Goal: Information Seeking & Learning: Learn about a topic

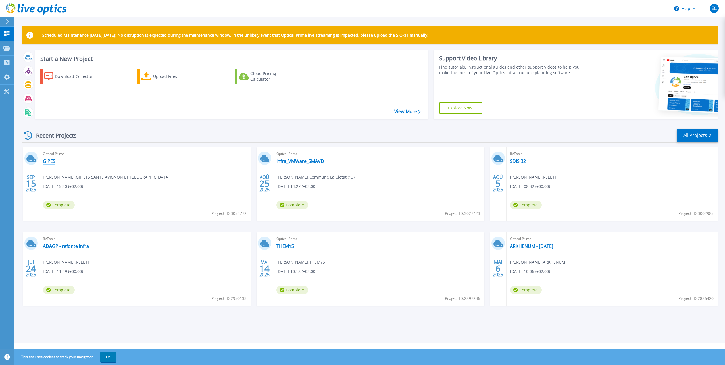
click at [48, 161] on link "GIPES" at bounding box center [49, 161] width 13 height 6
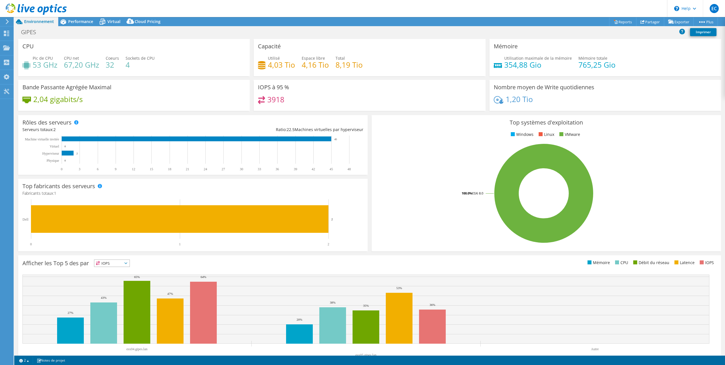
select select "USD"
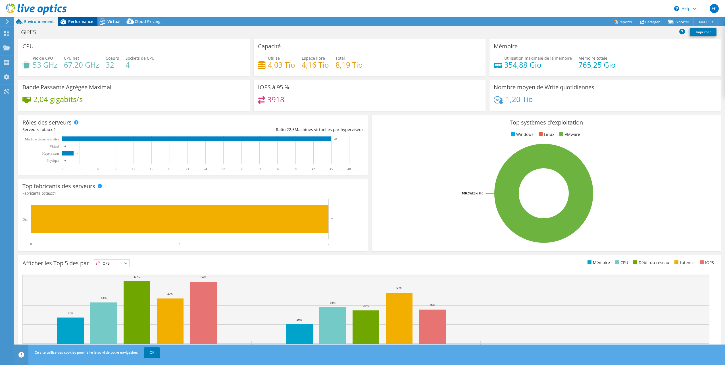
click at [78, 21] on span "Performance" at bounding box center [80, 21] width 25 height 5
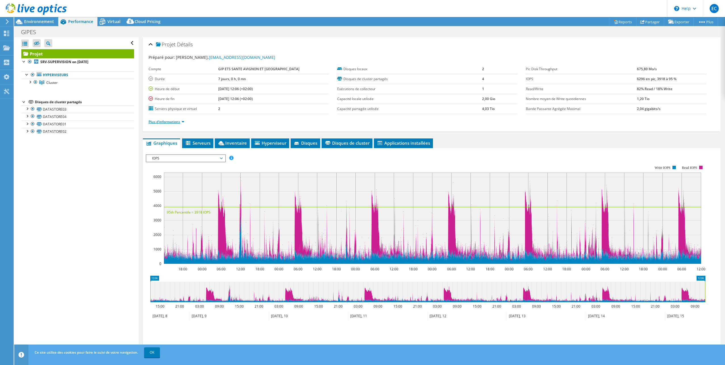
click at [153, 121] on link "Plus d'informations" at bounding box center [167, 121] width 36 height 5
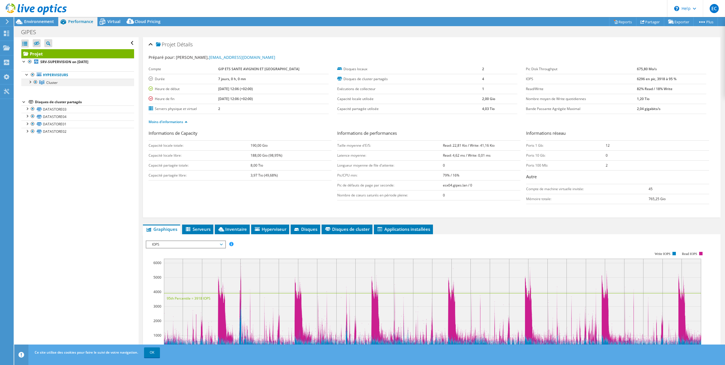
click at [30, 82] on div at bounding box center [30, 82] width 6 height 6
click at [155, 353] on link "OK" at bounding box center [152, 352] width 16 height 10
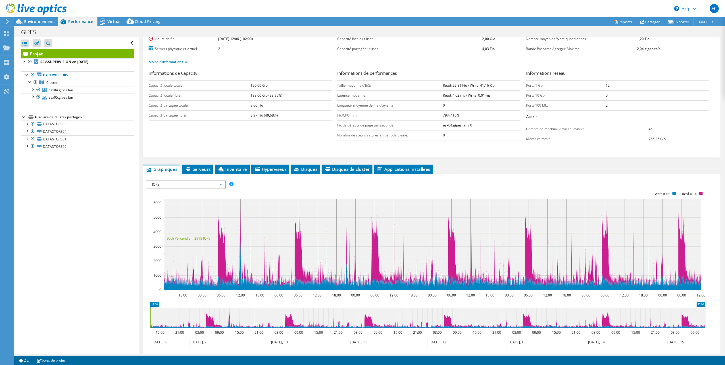
scroll to position [114, 0]
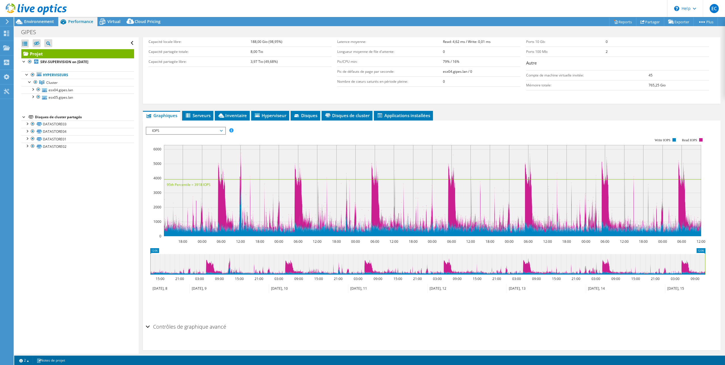
click at [179, 130] on span "IOPS" at bounding box center [185, 130] width 73 height 7
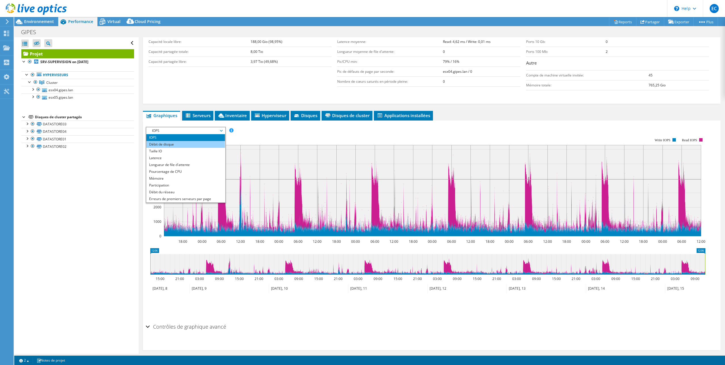
click at [173, 147] on li "Débit de disque" at bounding box center [185, 144] width 79 height 7
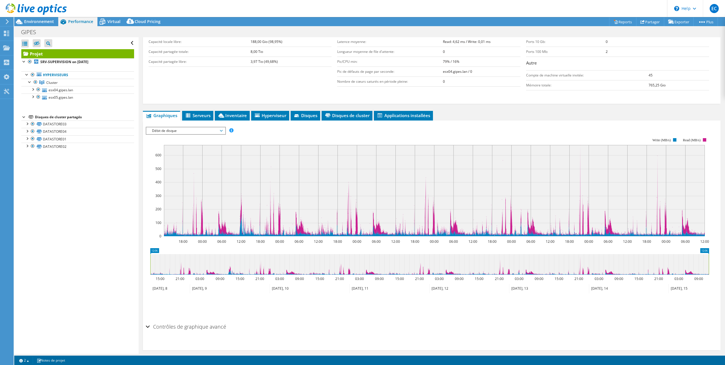
click at [190, 130] on span "Débit de disque" at bounding box center [185, 130] width 73 height 7
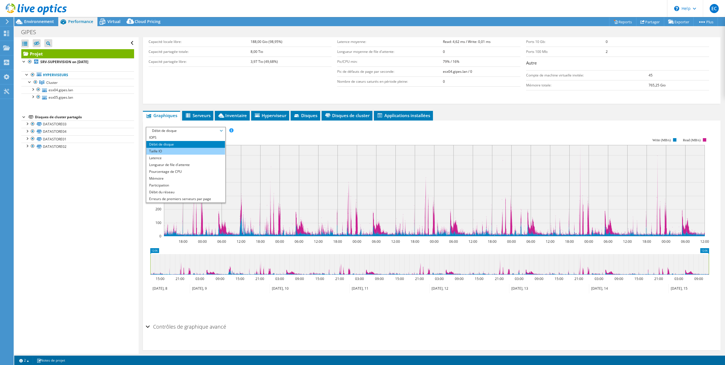
click at [175, 149] on li "Taille IO" at bounding box center [185, 151] width 79 height 7
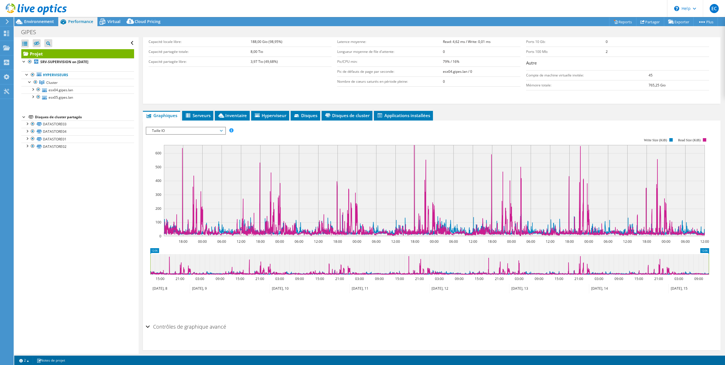
click at [181, 131] on span "Taille IO" at bounding box center [185, 130] width 73 height 7
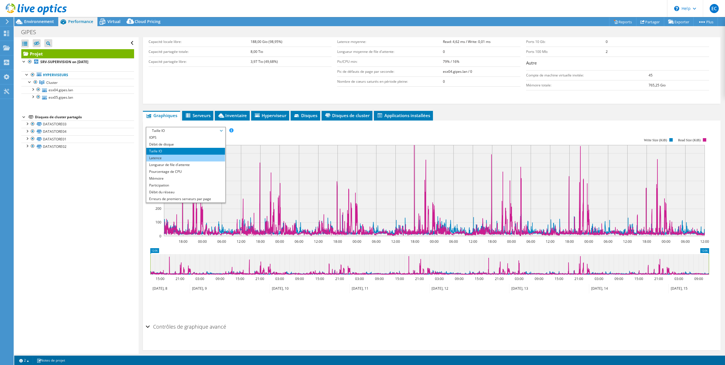
click at [174, 156] on li "Latence" at bounding box center [185, 158] width 79 height 7
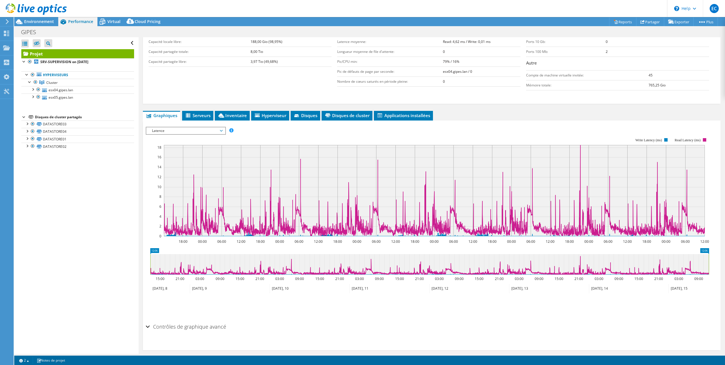
click at [188, 133] on span "Latence" at bounding box center [185, 130] width 73 height 7
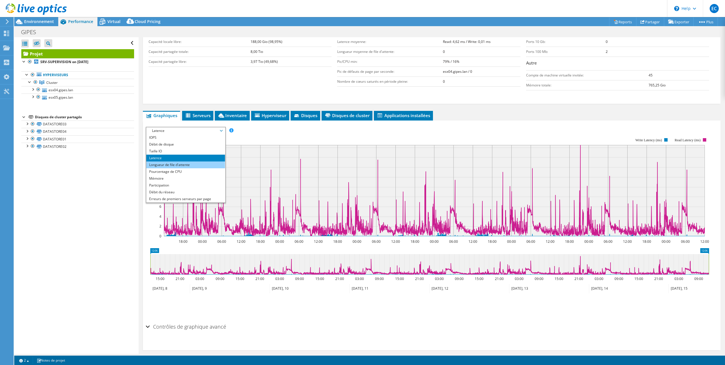
click at [181, 163] on li "Longueur de file d'attente" at bounding box center [185, 164] width 79 height 7
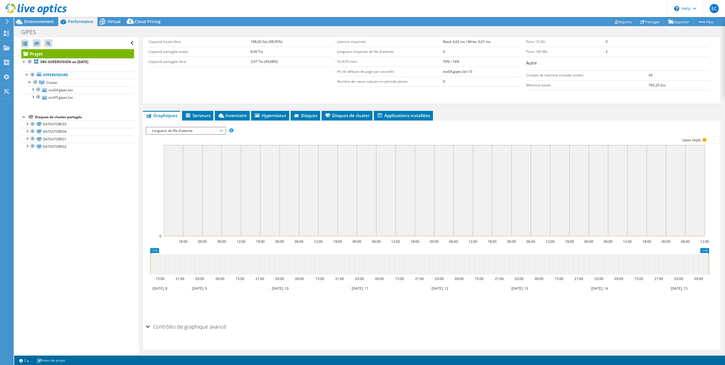
click at [185, 132] on span "Longueur de file d'attente" at bounding box center [185, 130] width 73 height 7
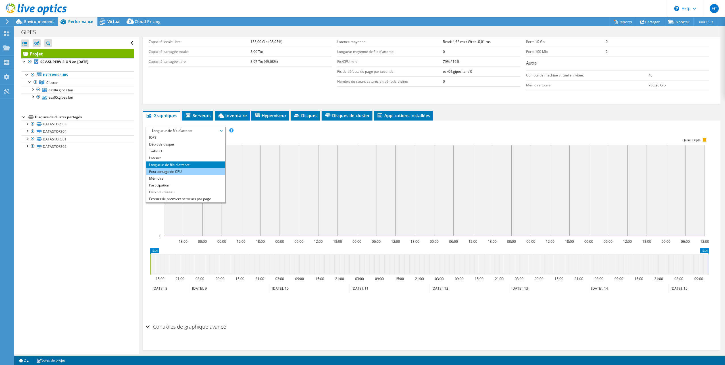
click at [179, 170] on li "Pourcentage de CPU" at bounding box center [185, 171] width 79 height 7
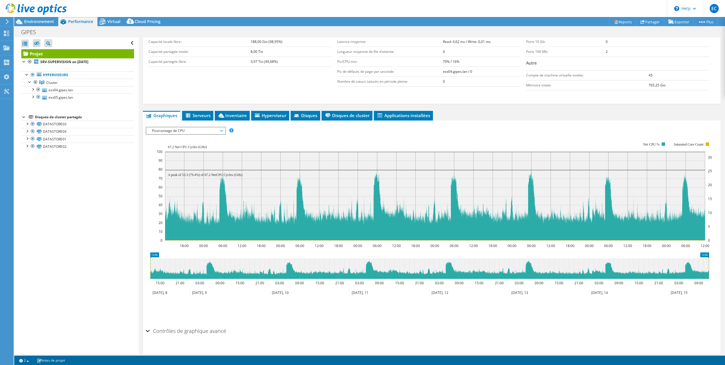
click at [212, 133] on span "Pourcentage de CPU" at bounding box center [185, 130] width 73 height 7
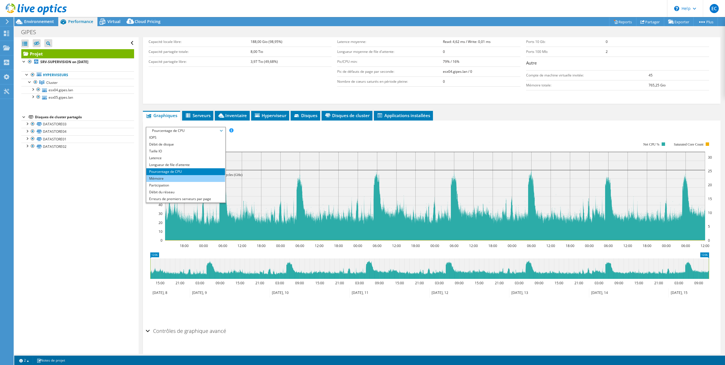
click at [184, 176] on li "Mémoire" at bounding box center [185, 178] width 79 height 7
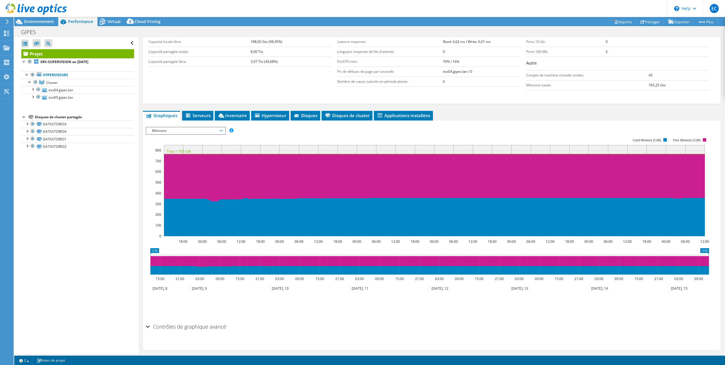
click at [196, 129] on span "Mémoire" at bounding box center [185, 130] width 73 height 7
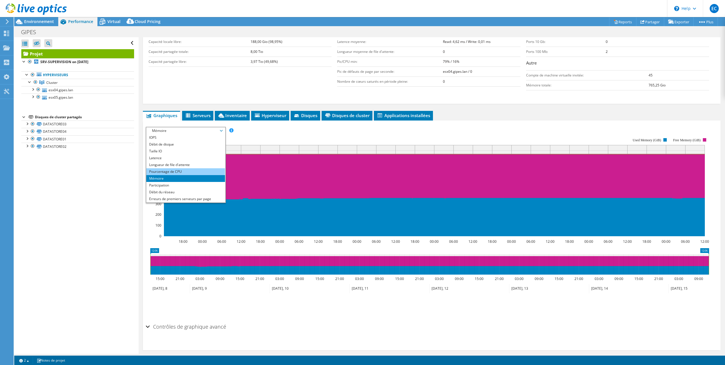
click at [173, 171] on li "Pourcentage de CPU" at bounding box center [185, 171] width 79 height 7
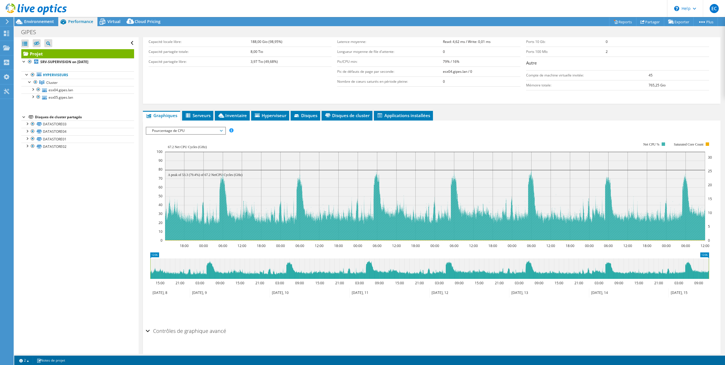
click at [663, 143] on rect at bounding box center [663, 143] width 3 height 3
click at [663, 144] on rect at bounding box center [663, 143] width 3 height 3
click at [643, 144] on text "Net CPU %" at bounding box center [651, 144] width 16 height 4
click at [649, 144] on text "Net CPU %" at bounding box center [651, 144] width 16 height 4
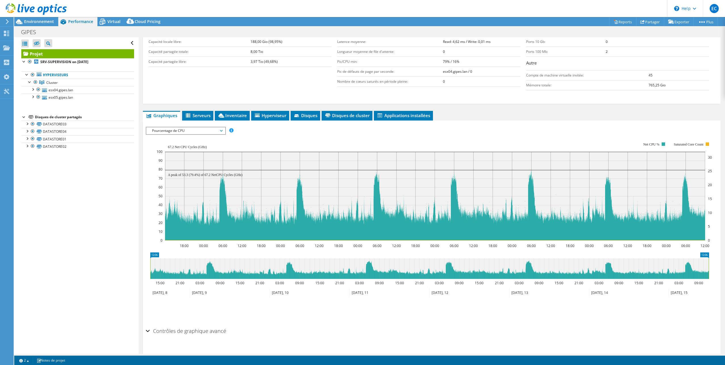
click at [706, 144] on rect at bounding box center [707, 143] width 3 height 3
click at [707, 144] on rect at bounding box center [707, 143] width 3 height 3
drag, startPoint x: 155, startPoint y: 254, endPoint x: 210, endPoint y: 254, distance: 54.6
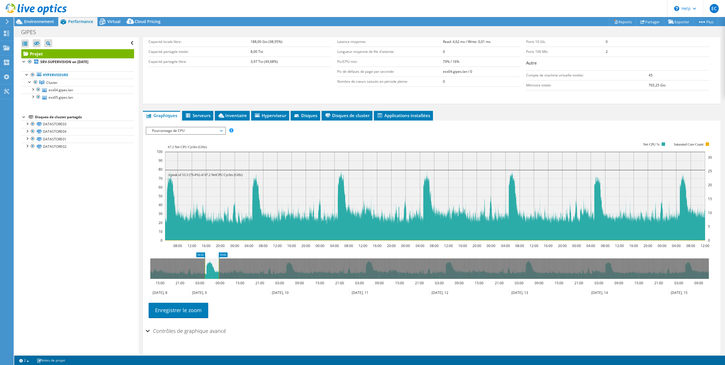
drag, startPoint x: 706, startPoint y: 255, endPoint x: 215, endPoint y: 250, distance: 490.3
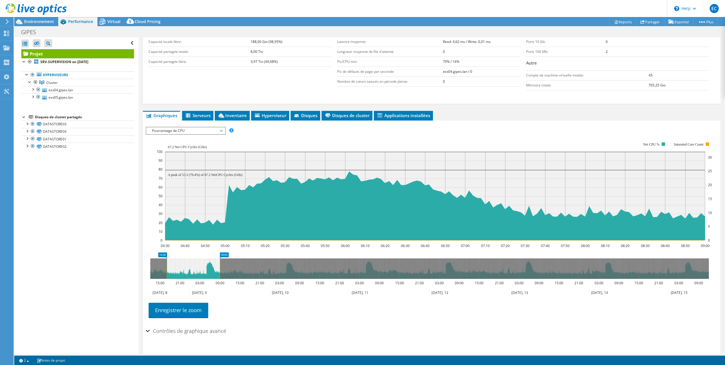
drag, startPoint x: 200, startPoint y: 254, endPoint x: 133, endPoint y: 255, distance: 66.5
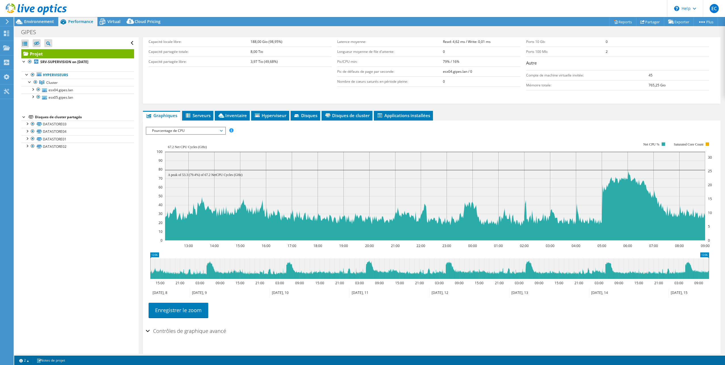
drag, startPoint x: 225, startPoint y: 255, endPoint x: 726, endPoint y: 265, distance: 500.6
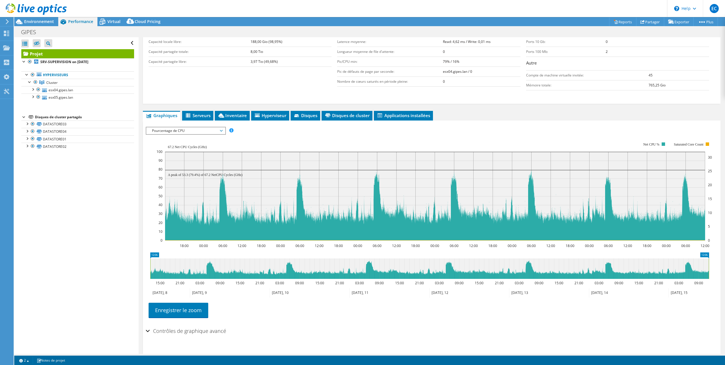
drag, startPoint x: 156, startPoint y: 255, endPoint x: 140, endPoint y: 251, distance: 16.1
click at [178, 133] on span "Pourcentage de CPU" at bounding box center [185, 130] width 73 height 7
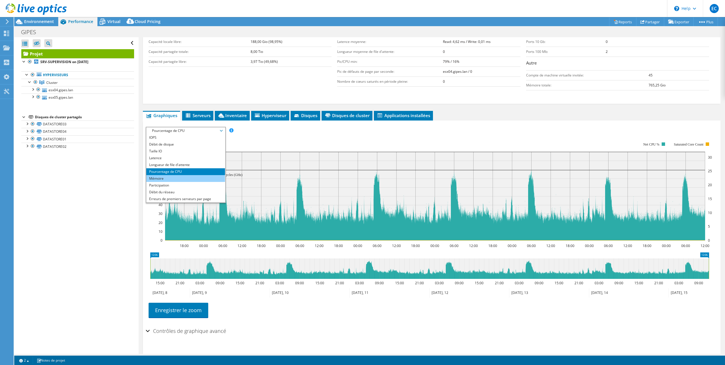
click at [163, 181] on li "Mémoire" at bounding box center [185, 178] width 79 height 7
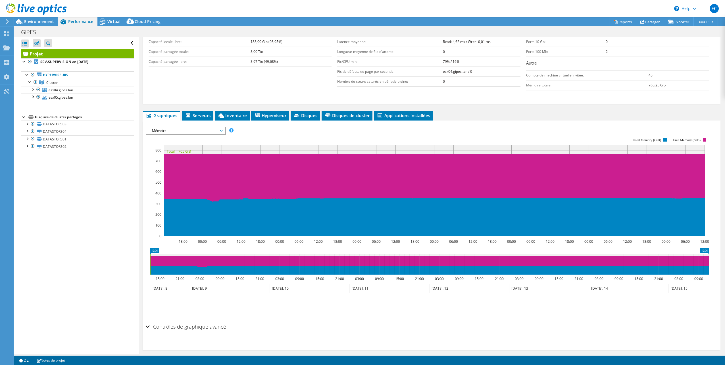
click at [190, 130] on span "Mémoire" at bounding box center [185, 130] width 73 height 7
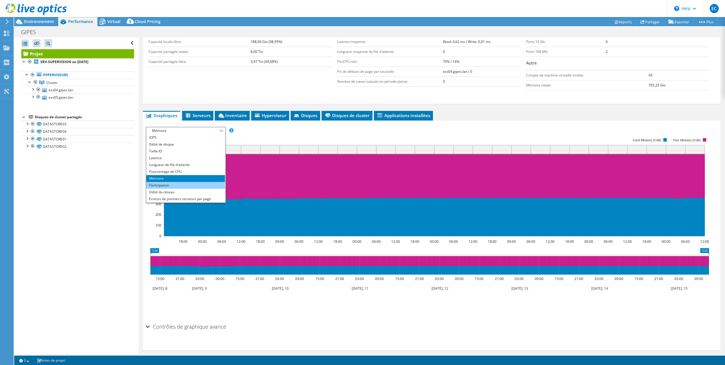
click at [171, 184] on li "Participation" at bounding box center [185, 185] width 79 height 7
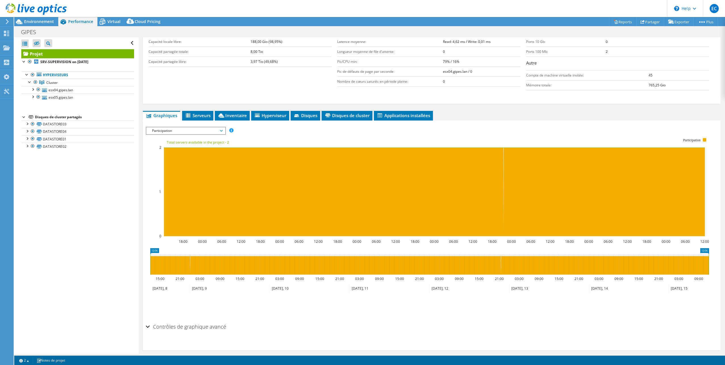
click at [176, 132] on span "Participation" at bounding box center [185, 130] width 73 height 7
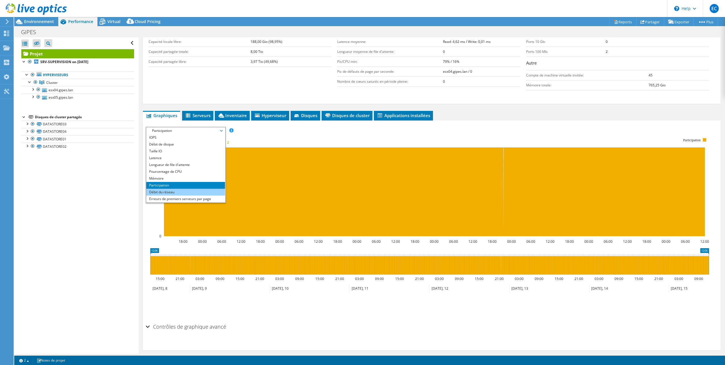
click at [178, 192] on li "Débit du réseau" at bounding box center [185, 192] width 79 height 7
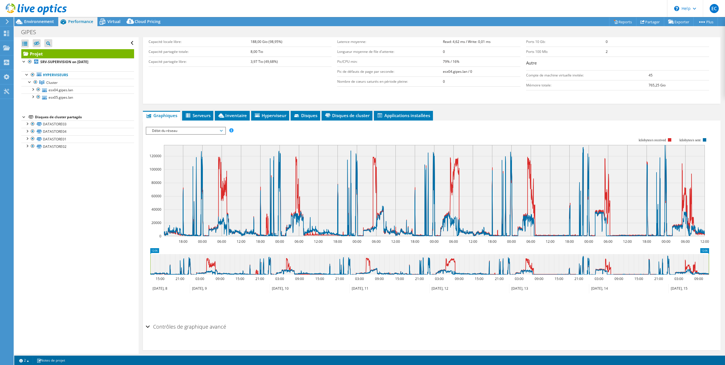
click at [186, 130] on span "Débit du réseau" at bounding box center [185, 130] width 73 height 7
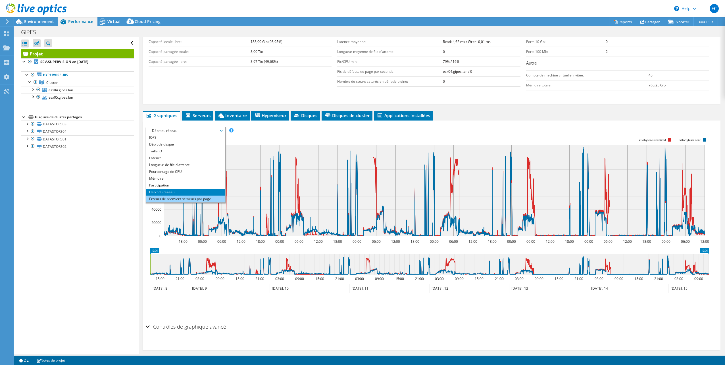
click at [181, 198] on li "Erreurs de premiers serveurs par page" at bounding box center [185, 199] width 79 height 7
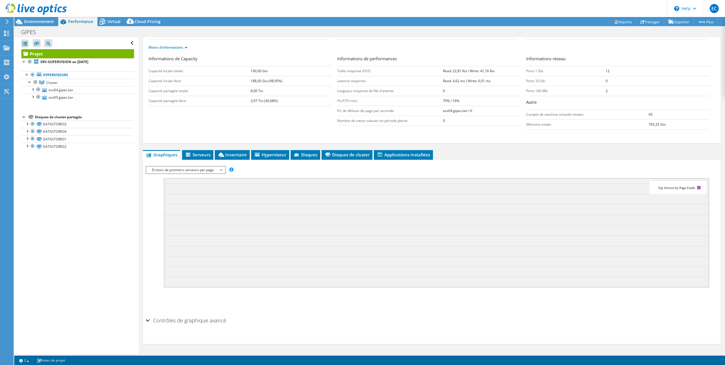
scroll to position [74, 0]
click at [203, 167] on span "Erreurs de premiers serveurs par page" at bounding box center [185, 170] width 73 height 7
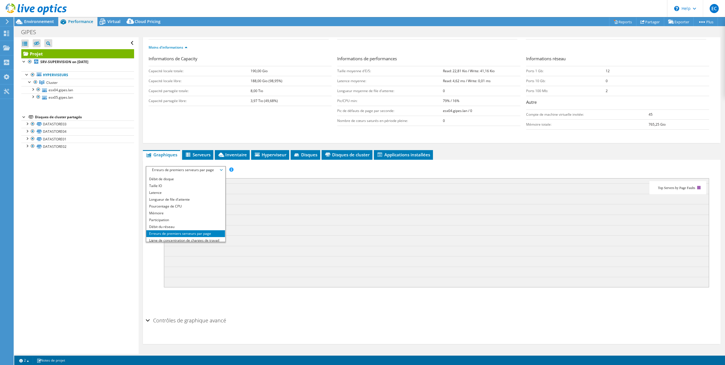
scroll to position [20, 0]
click at [199, 225] on li "Ligne de concentration de charges de travail" at bounding box center [185, 224] width 79 height 7
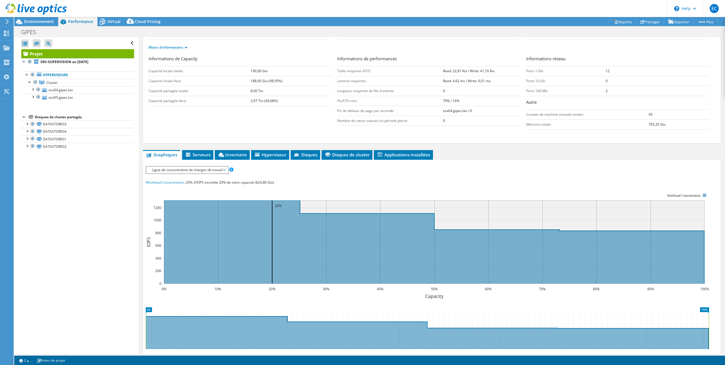
click at [190, 172] on span "Ligne de concentration de charges de travail" at bounding box center [187, 170] width 76 height 7
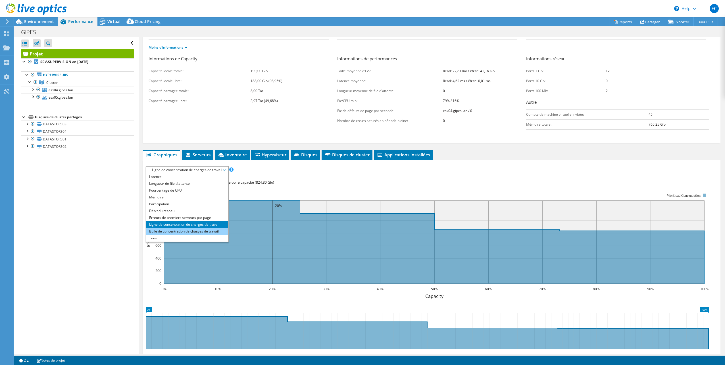
click at [192, 229] on li "Bulle de concentration de charges de travail" at bounding box center [187, 231] width 82 height 7
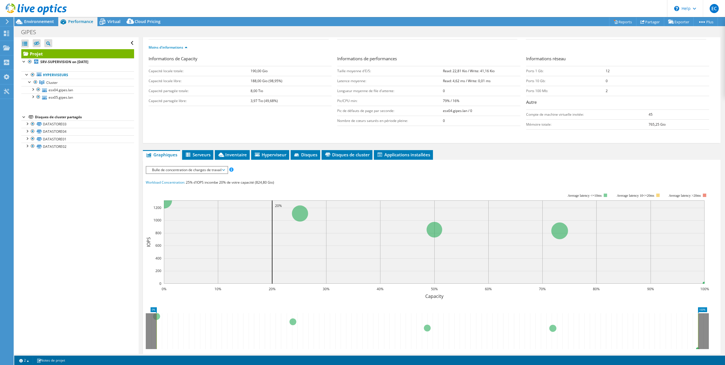
click at [188, 170] on span "Bulle de concentration de charges de travail" at bounding box center [186, 170] width 75 height 7
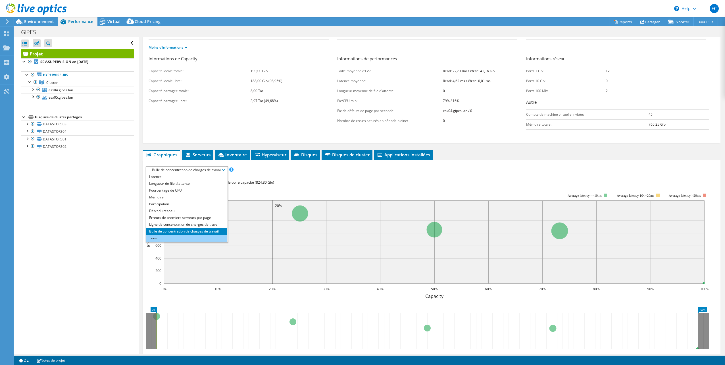
click at [183, 235] on li "Tous" at bounding box center [186, 238] width 81 height 7
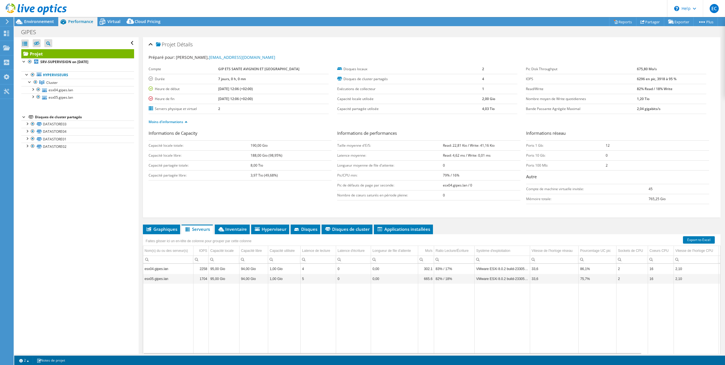
select select "USD"
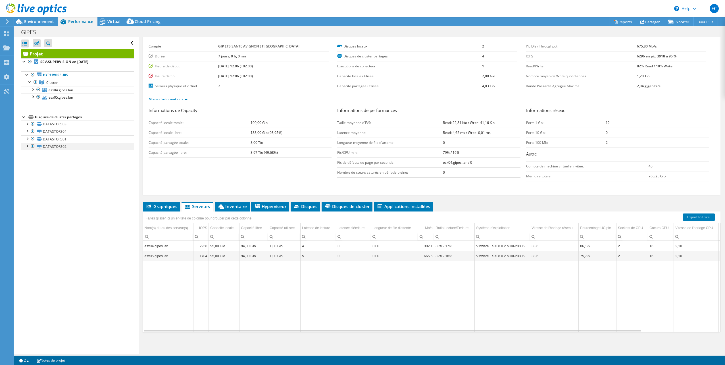
click at [26, 146] on div at bounding box center [27, 146] width 6 height 6
click at [26, 139] on div at bounding box center [27, 138] width 6 height 6
click at [27, 132] on div at bounding box center [27, 131] width 6 height 6
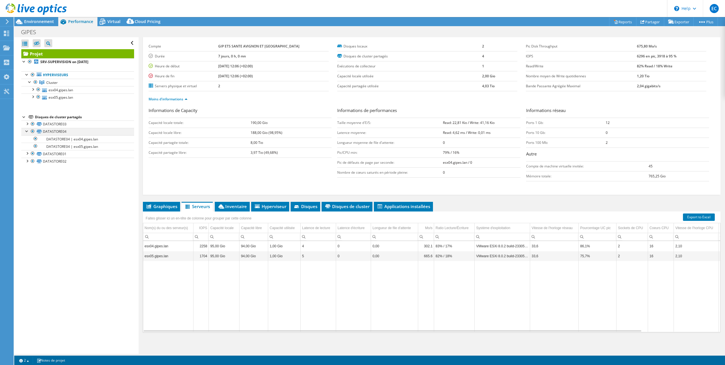
click at [27, 132] on div at bounding box center [27, 131] width 6 height 6
click at [27, 124] on div at bounding box center [27, 123] width 6 height 6
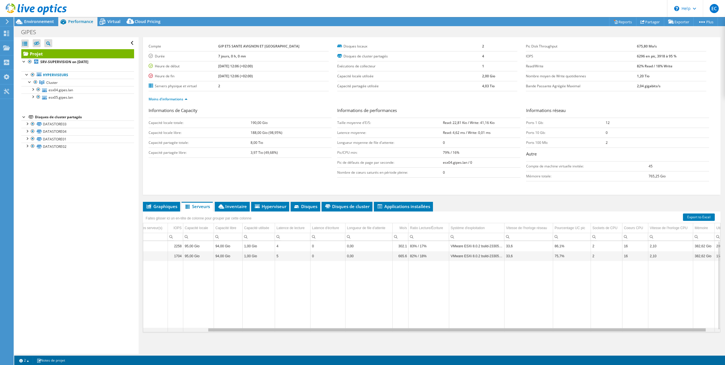
scroll to position [0, 0]
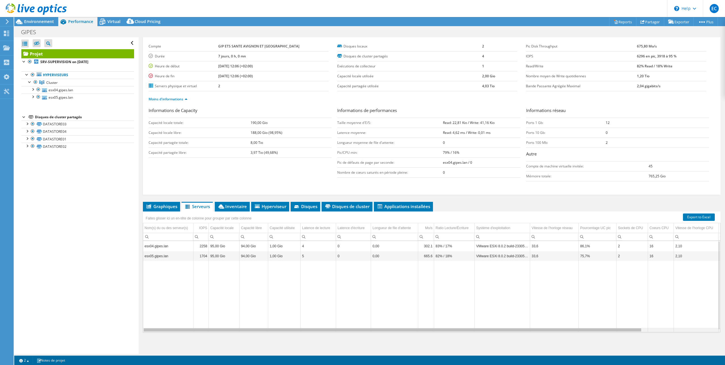
drag, startPoint x: 566, startPoint y: 331, endPoint x: 311, endPoint y: 325, distance: 255.0
click at [314, 328] on body "EC Utilisateur final [PERSON_NAME] [EMAIL_ADDRESS][DOMAIN_NAME] REEL IT My Prof…" at bounding box center [362, 182] width 725 height 365
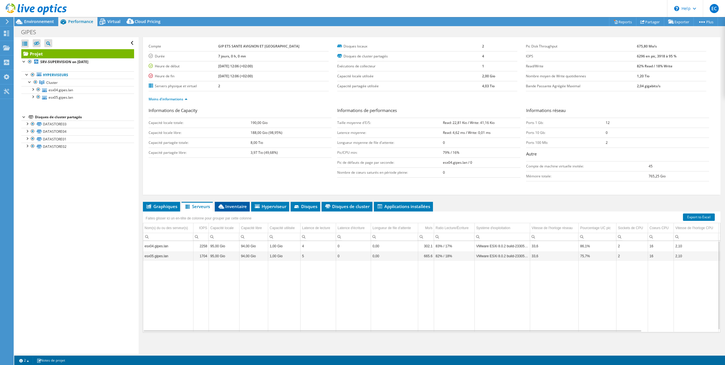
click at [232, 205] on span "Inventaire" at bounding box center [232, 206] width 29 height 6
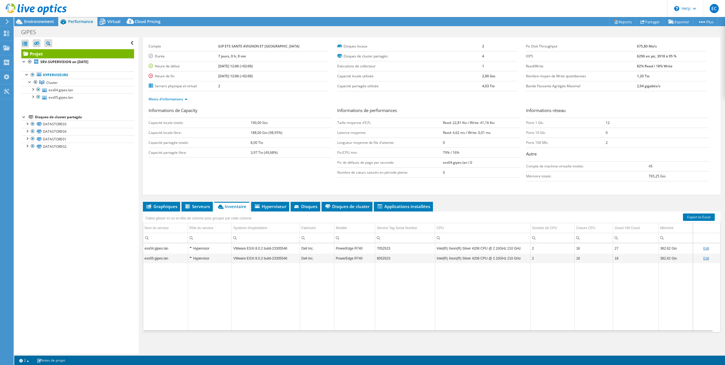
click at [383, 248] on td "705Z623" at bounding box center [405, 248] width 60 height 10
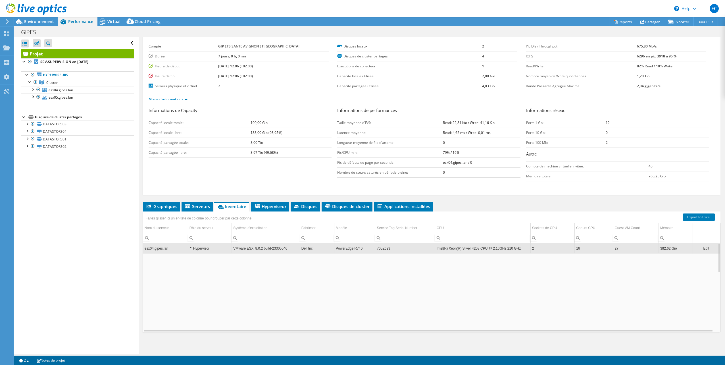
click at [383, 248] on td "705Z623" at bounding box center [405, 248] width 60 height 10
click at [383, 250] on td "705Z623" at bounding box center [405, 248] width 60 height 10
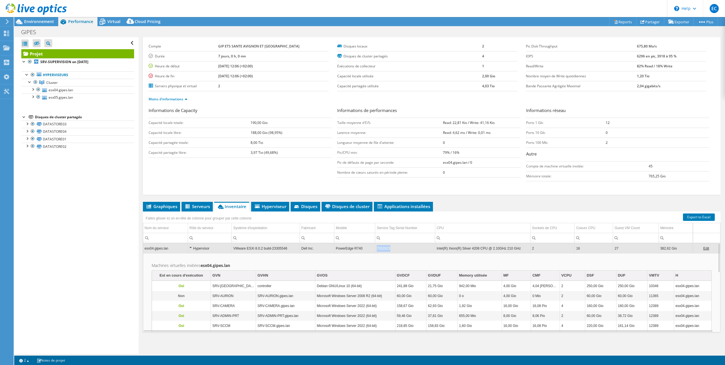
drag, startPoint x: 391, startPoint y: 249, endPoint x: 376, endPoint y: 249, distance: 14.8
click at [376, 249] on td "705Z623" at bounding box center [405, 248] width 60 height 10
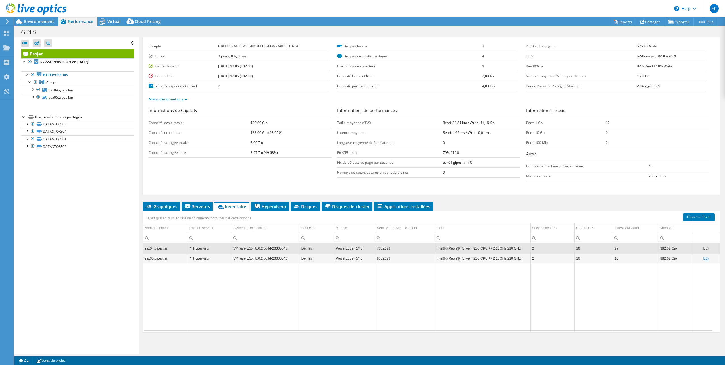
copy td "705Z623"
drag, startPoint x: 398, startPoint y: 249, endPoint x: 377, endPoint y: 249, distance: 21.0
click at [377, 249] on td "705Z623" at bounding box center [405, 248] width 60 height 10
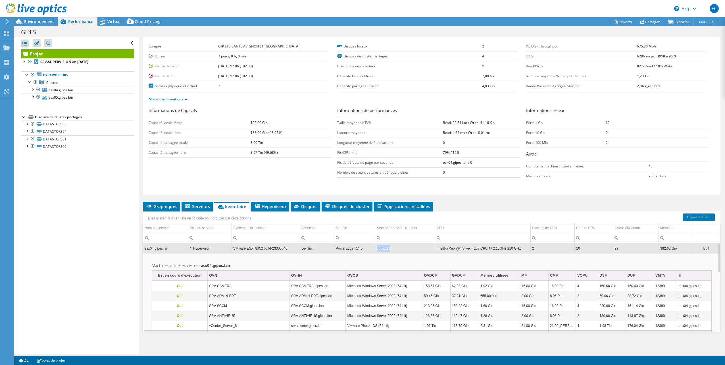
drag, startPoint x: 376, startPoint y: 248, endPoint x: 393, endPoint y: 250, distance: 17.2
click at [393, 250] on td "705Z623" at bounding box center [405, 248] width 60 height 10
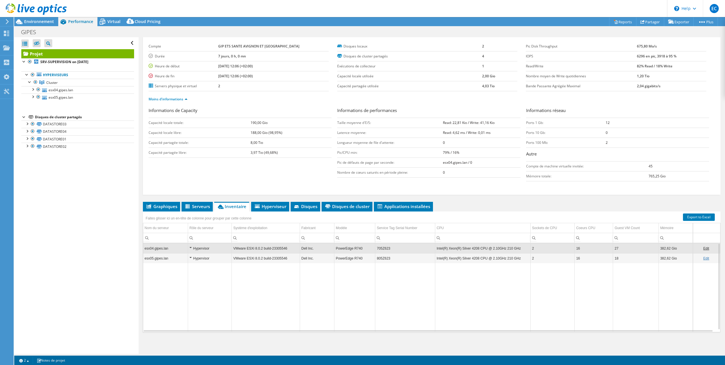
click at [385, 248] on td "705Z623" at bounding box center [405, 248] width 60 height 10
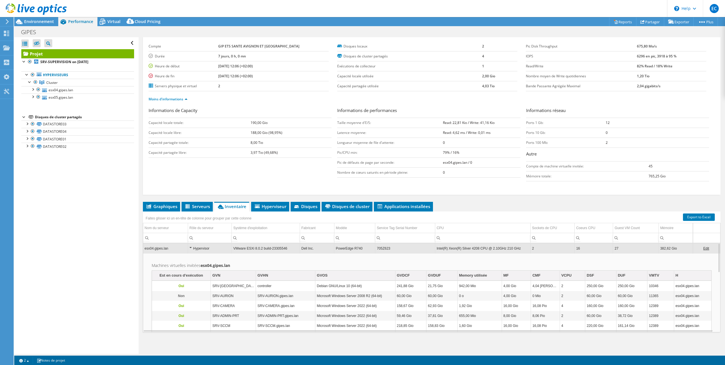
click at [385, 248] on td "705Z623" at bounding box center [405, 248] width 60 height 10
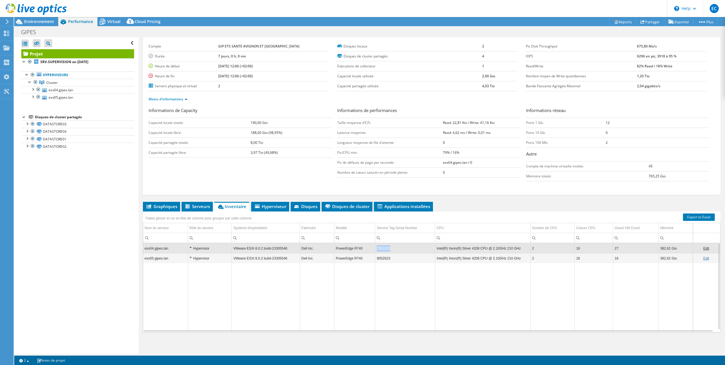
click at [385, 248] on td "705Z623" at bounding box center [405, 248] width 60 height 10
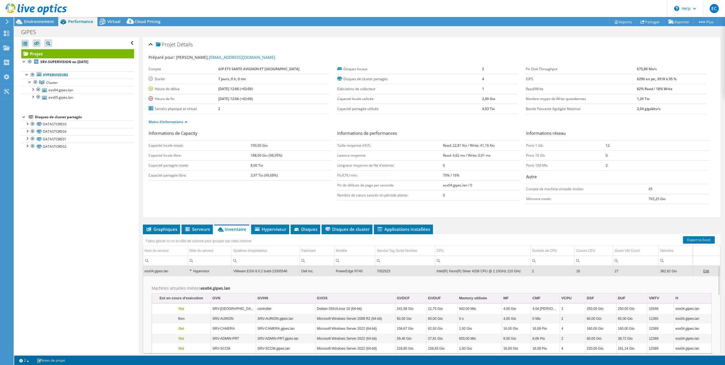
click at [297, 193] on div "Informations de Capacity Capacité locale totale: 190,00 Gio Capacité locale lib…" at bounding box center [432, 168] width 566 height 77
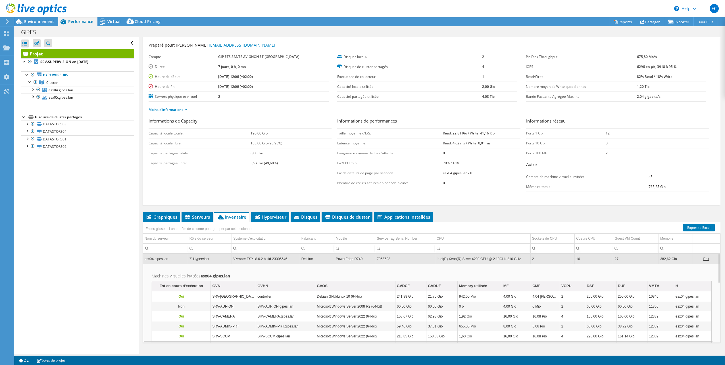
scroll to position [23, 0]
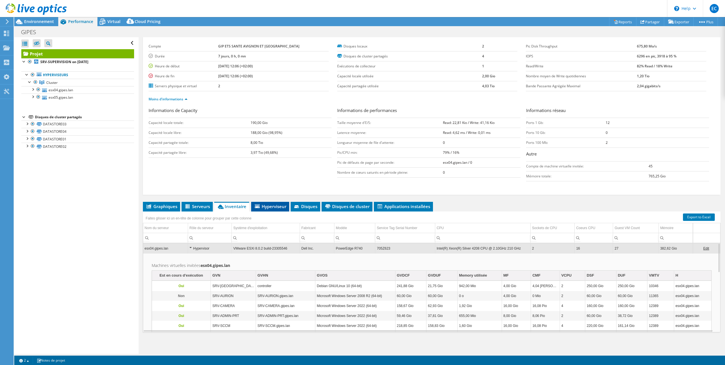
click at [273, 204] on span "Hyperviseur" at bounding box center [270, 206] width 32 height 6
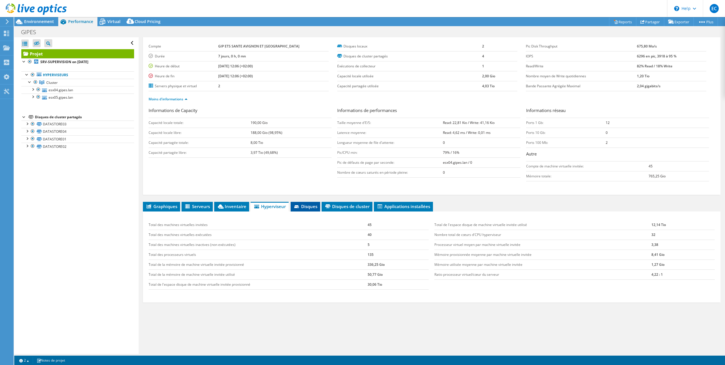
click at [307, 207] on span "Disques" at bounding box center [306, 206] width 24 height 6
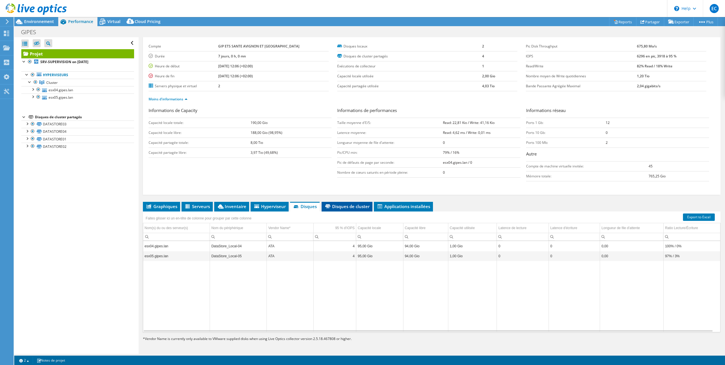
click at [350, 207] on span "Disques de cluster" at bounding box center [347, 206] width 45 height 6
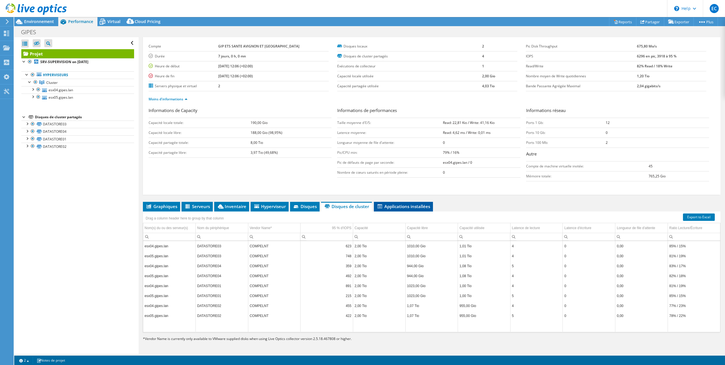
click at [399, 208] on span "Applications installées" at bounding box center [403, 206] width 53 height 6
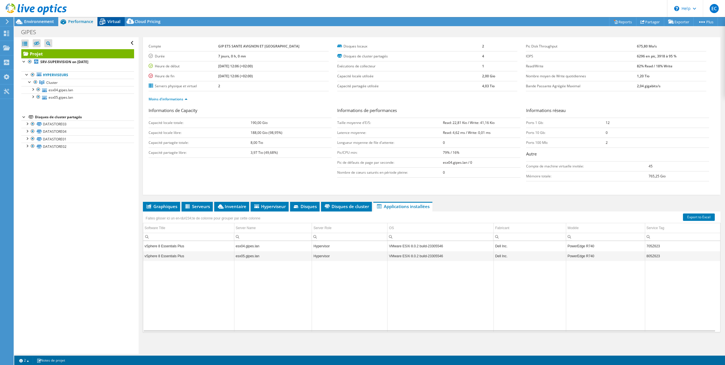
click at [115, 22] on span "Virtual" at bounding box center [113, 21] width 13 height 5
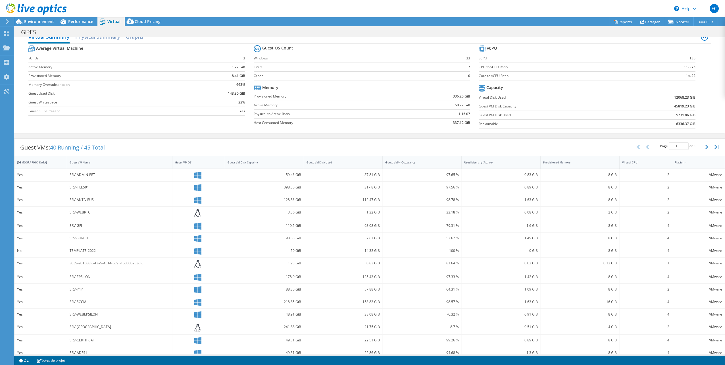
scroll to position [19, 0]
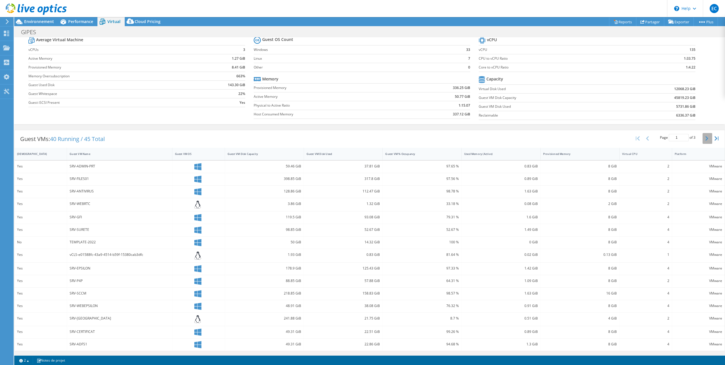
click at [706, 138] on icon "button" at bounding box center [707, 138] width 3 height 5
type input "2"
click at [249, 125] on div "Virtual Summary Physical Summary Graphs Average Virtual Machine vCPUs 3 Active …" at bounding box center [369, 72] width 711 height 109
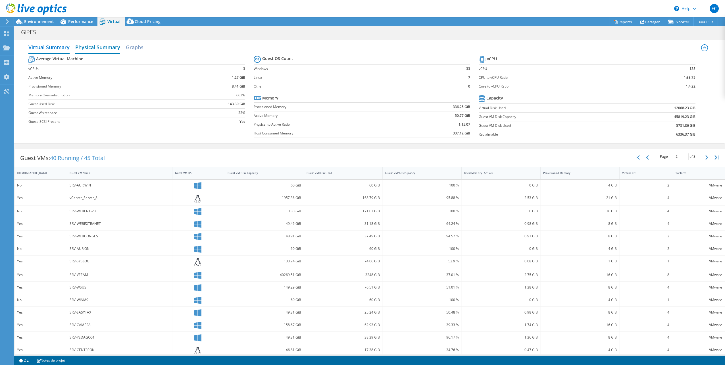
click at [88, 46] on h2 "Physical Summary" at bounding box center [97, 47] width 45 height 13
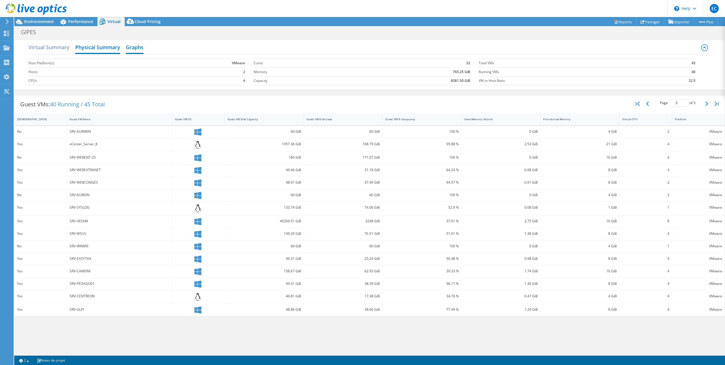
click at [135, 47] on h2 "Graphs" at bounding box center [135, 47] width 18 height 13
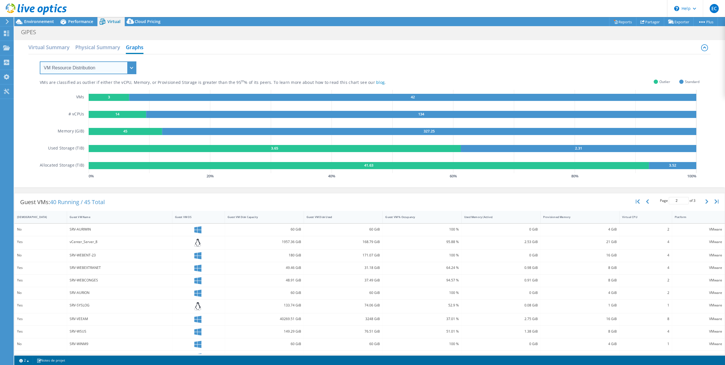
click at [100, 70] on select "VM Resource Distribution Provisioning Contrast Over Provisioning" at bounding box center [88, 67] width 97 height 13
click at [40, 61] on select "VM Resource Distribution Provisioning Contrast Over Provisioning" at bounding box center [88, 67] width 97 height 13
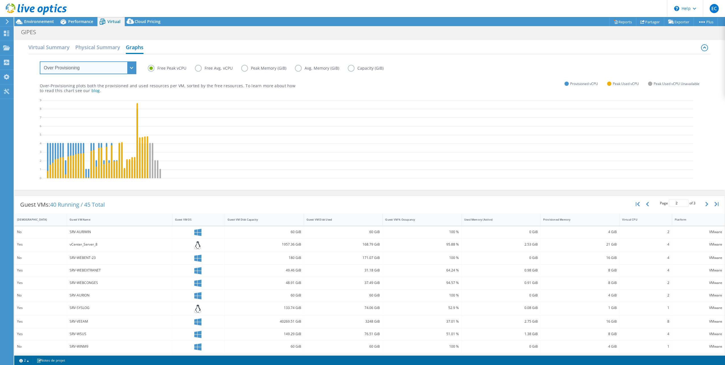
click at [107, 67] on select "VM Resource Distribution Provisioning Contrast Over Provisioning" at bounding box center [88, 67] width 97 height 13
click at [40, 61] on select "VM Resource Distribution Provisioning Contrast Over Provisioning" at bounding box center [88, 67] width 97 height 13
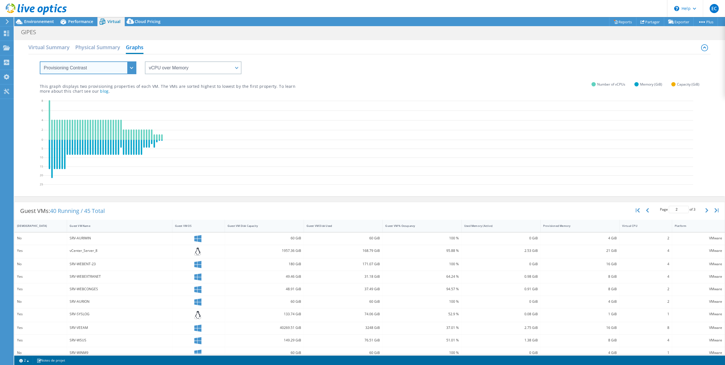
click at [100, 68] on select "VM Resource Distribution Provisioning Contrast Over Provisioning" at bounding box center [88, 67] width 97 height 13
select select "VM Resource Distribution"
click at [40, 61] on select "VM Resource Distribution Provisioning Contrast Over Provisioning" at bounding box center [88, 67] width 97 height 13
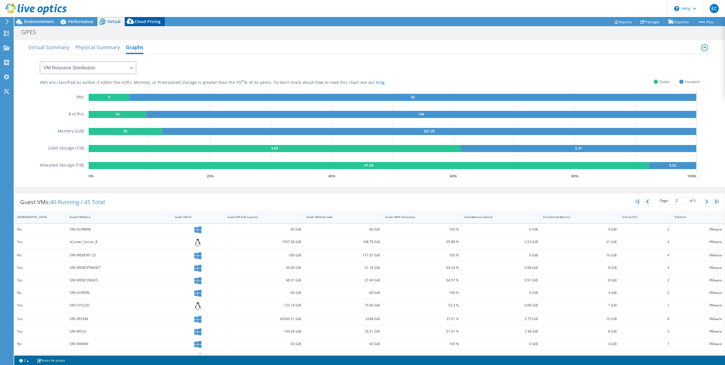
click at [140, 22] on span "Cloud Pricing" at bounding box center [148, 21] width 26 height 5
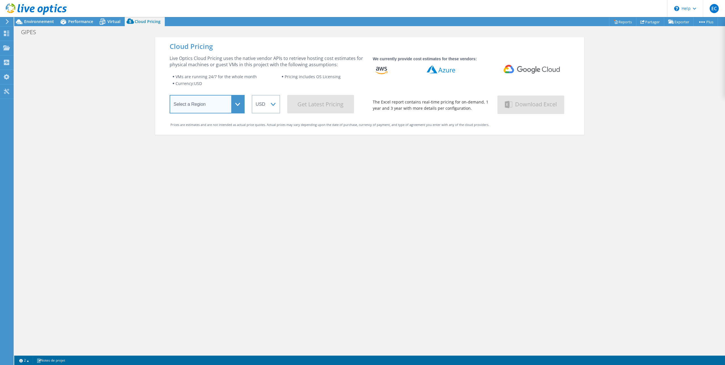
click at [208, 101] on select "Select a Region [GEOGRAPHIC_DATA] ([GEOGRAPHIC_DATA]) [GEOGRAPHIC_DATA] ([GEOGR…" at bounding box center [207, 104] width 75 height 18
click at [101, 124] on div "Cloud Pricing Live Optics Cloud Pricing uses the native vendor APIs to retrieve…" at bounding box center [369, 219] width 711 height 365
click at [84, 22] on span "Performance" at bounding box center [80, 21] width 25 height 5
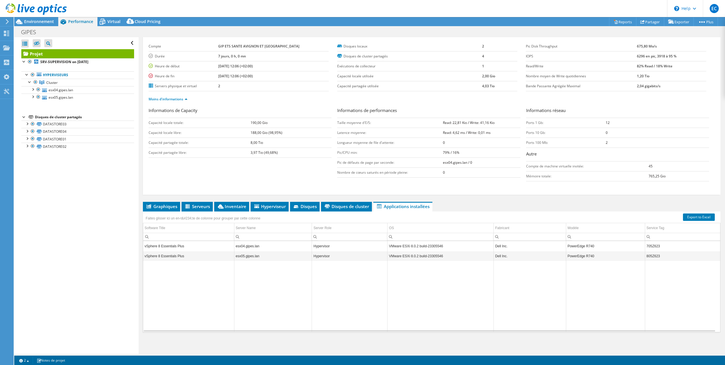
click at [140, 127] on div "Projet Détails Préparé pour: [PERSON_NAME], [EMAIL_ADDRESS][DOMAIN_NAME] Compte…" at bounding box center [432, 183] width 586 height 339
